Goal: Transaction & Acquisition: Purchase product/service

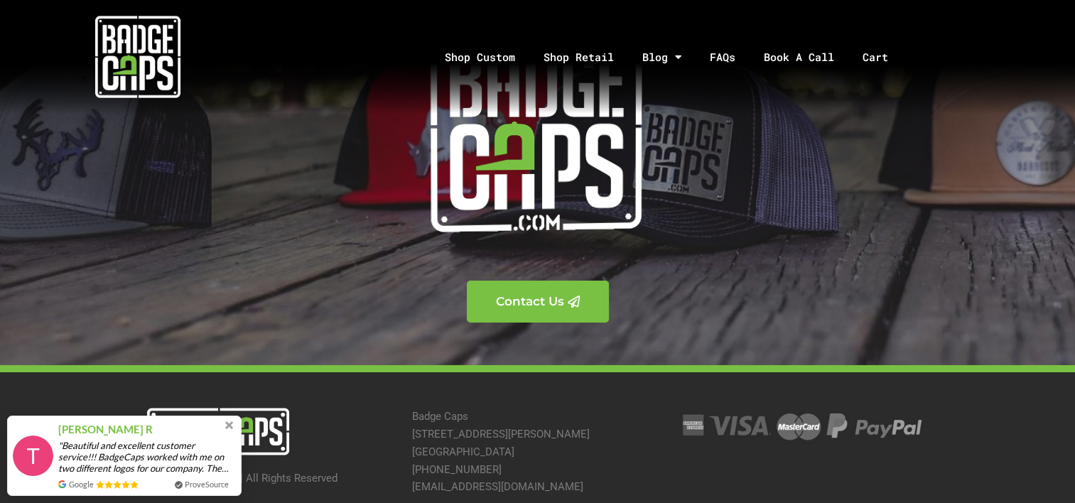
scroll to position [4950, 0]
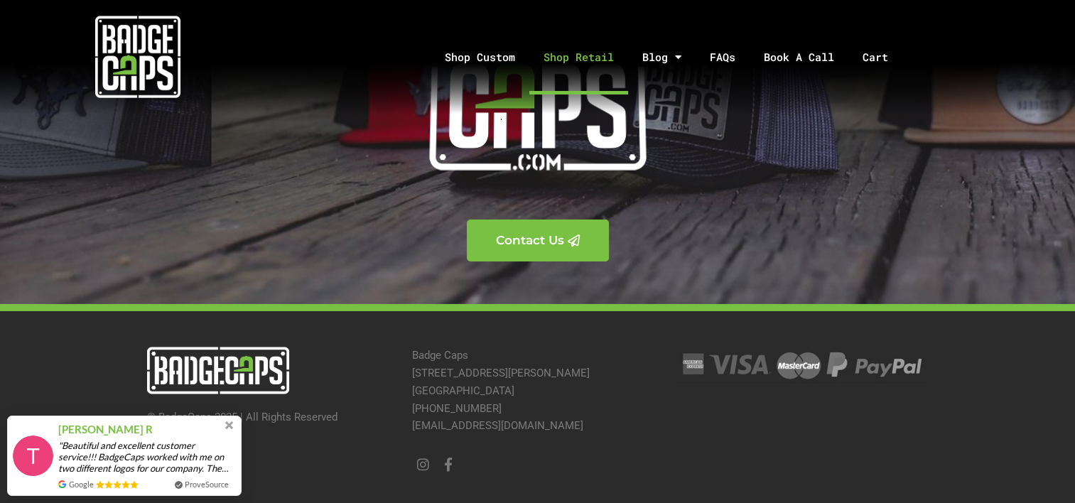
click at [550, 57] on link "Shop Retail" at bounding box center [578, 57] width 99 height 75
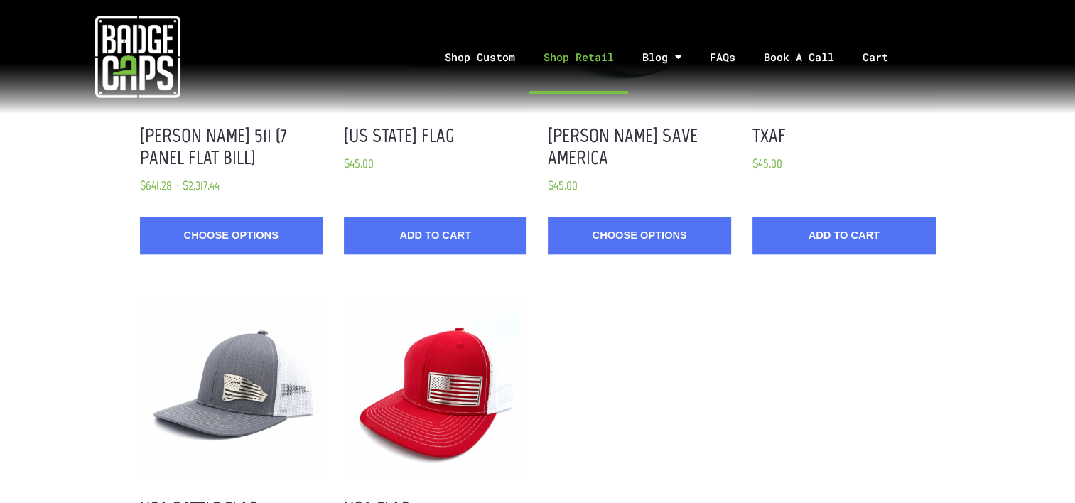
scroll to position [852, 0]
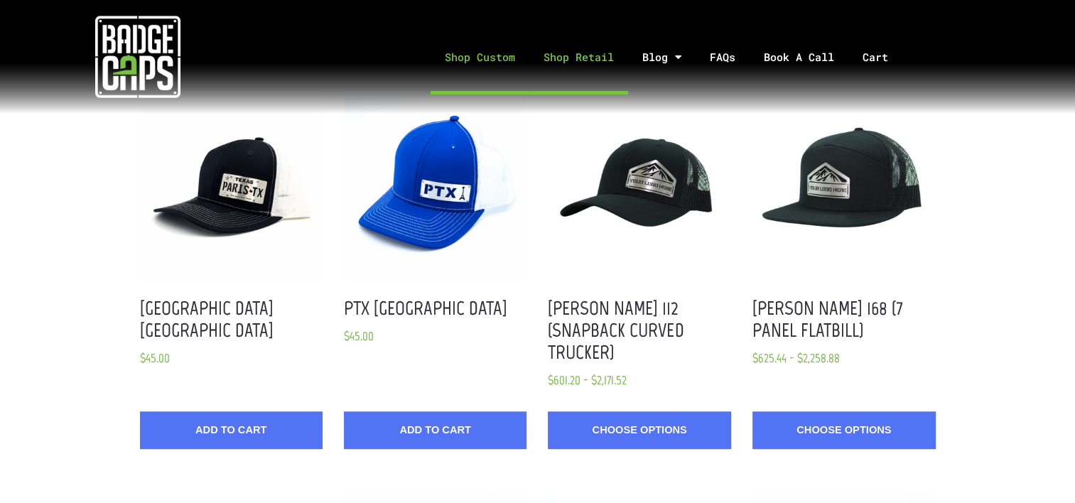
click at [482, 59] on link "Shop Custom" at bounding box center [479, 57] width 99 height 75
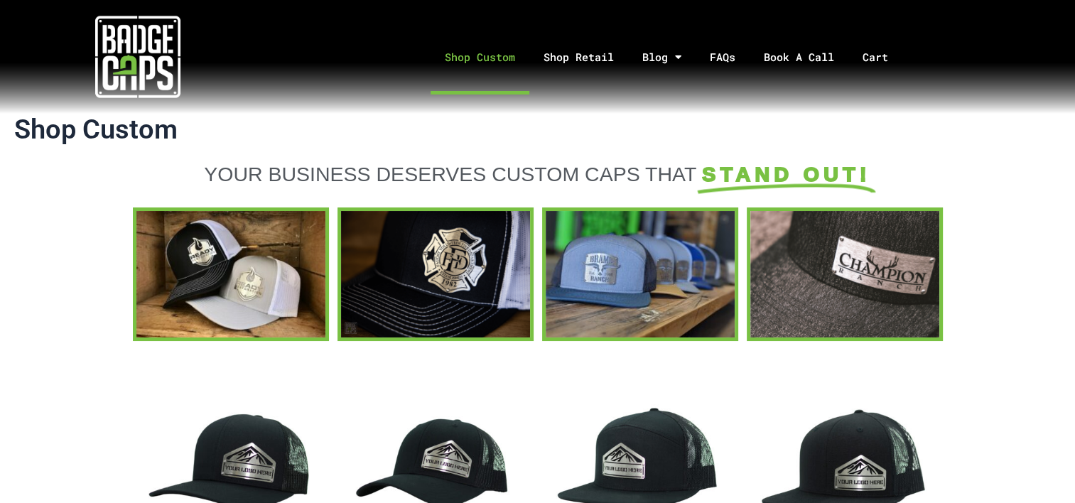
click at [496, 58] on link "Shop Custom" at bounding box center [479, 57] width 99 height 75
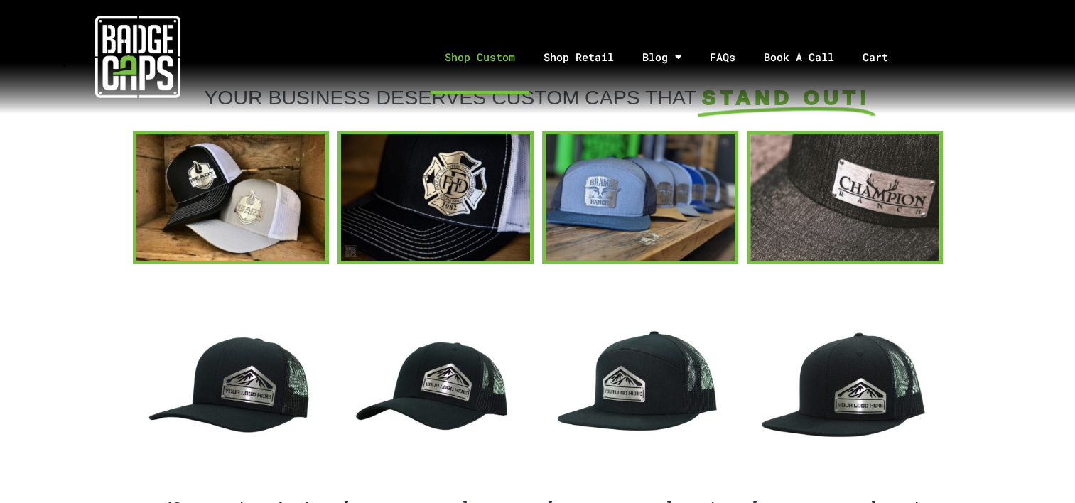
scroll to position [284, 0]
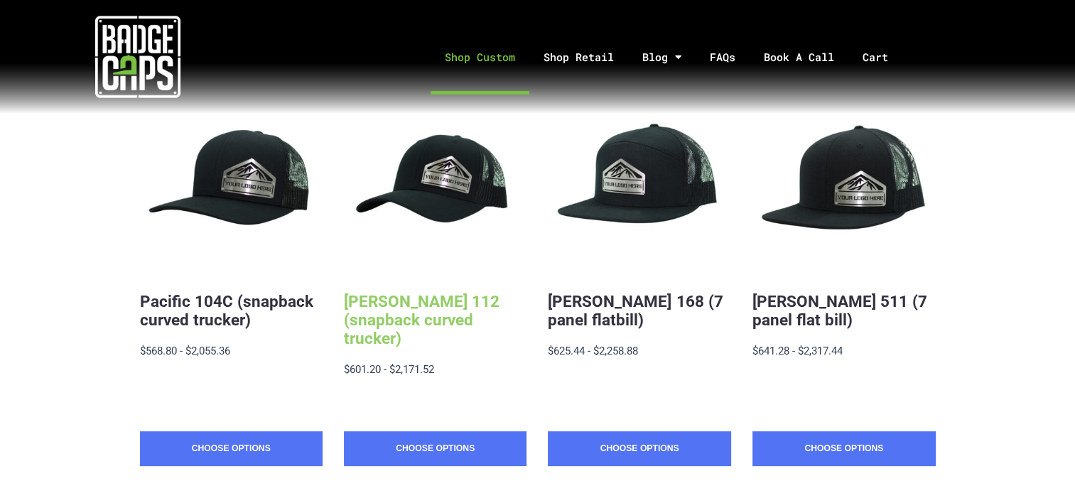
click at [450, 324] on link "Richardson 112 (snapback curved trucker)" at bounding box center [422, 319] width 156 height 55
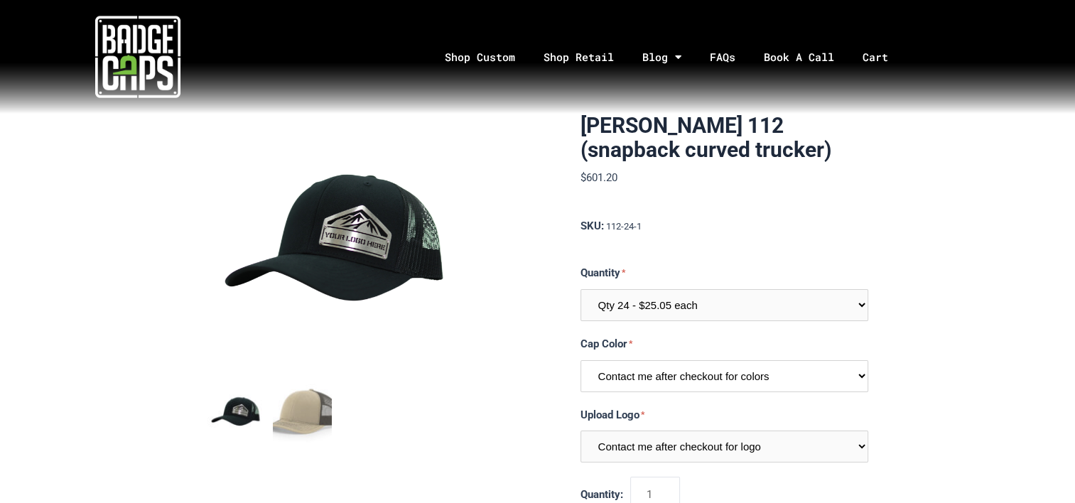
click at [798, 382] on select "Contact me after checkout for colors" at bounding box center [724, 376] width 288 height 32
click at [858, 301] on select "Qty 24 - $25.05 each Qty 48 - $24.24 each Qty 96 - $22.62 each" at bounding box center [724, 305] width 288 height 32
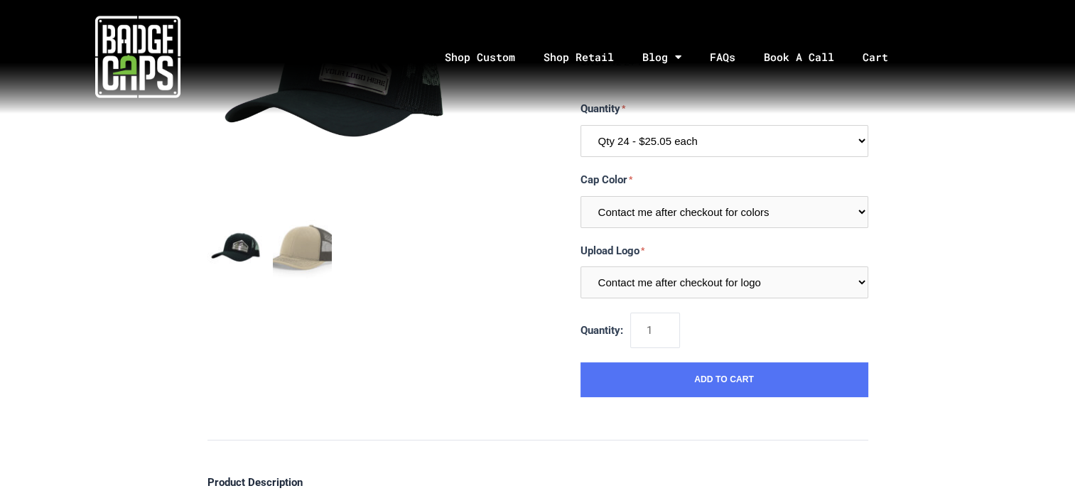
scroll to position [213, 0]
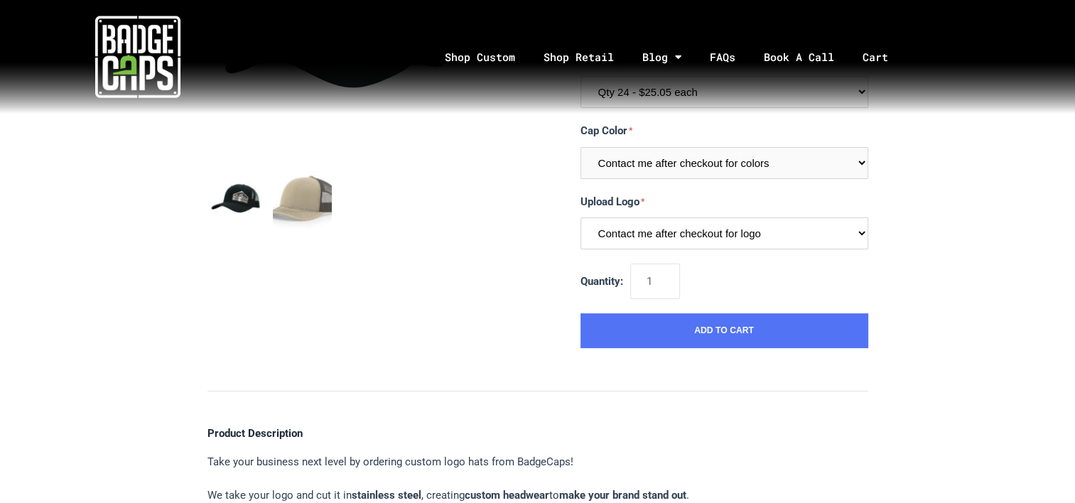
click at [831, 220] on select "Contact me after checkout for logo" at bounding box center [724, 233] width 288 height 32
click at [955, 201] on div "[PERSON_NAME] 112 (snapback curved trucker) $601.20 MSRP: $601.20 0 reviews SKU…" at bounding box center [537, 432] width 1075 height 1062
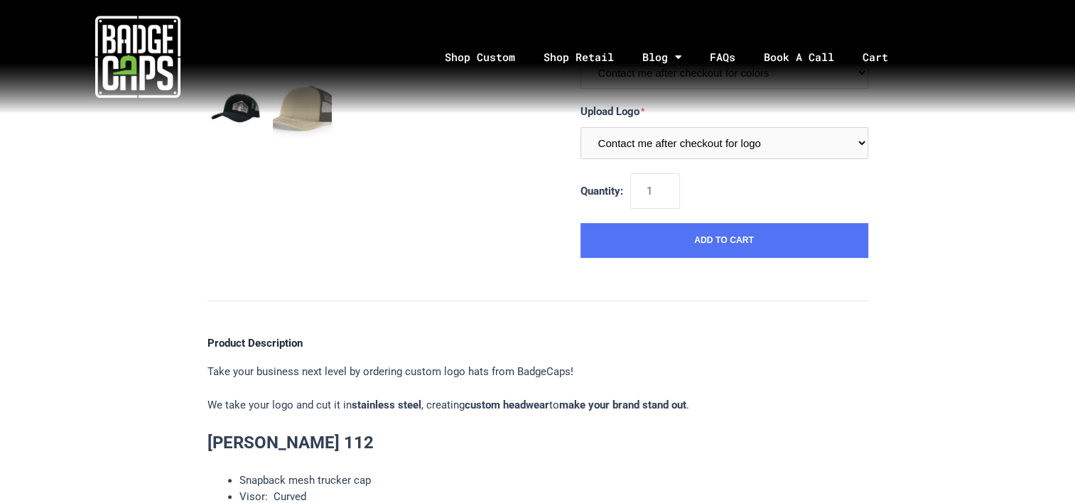
scroll to position [0, 0]
